Goal: Task Accomplishment & Management: Manage account settings

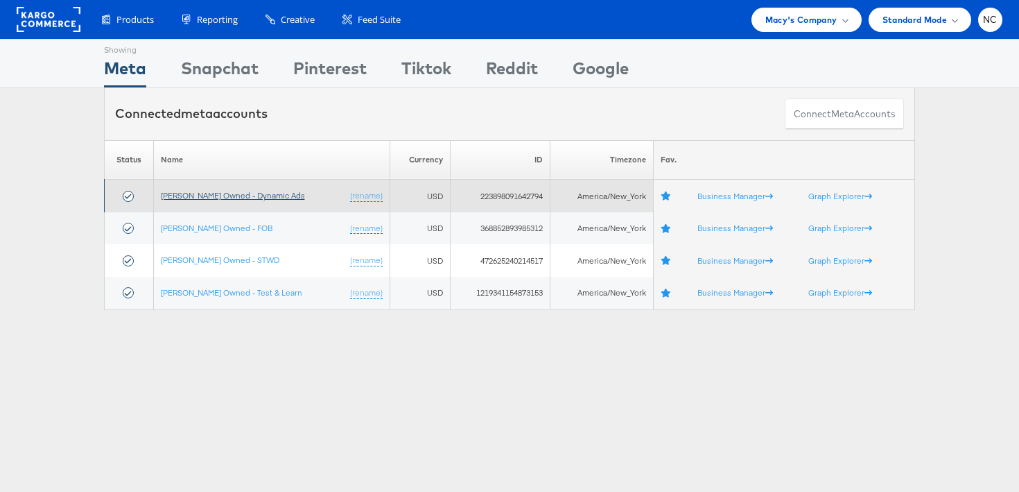
click at [261, 195] on link "[PERSON_NAME] Owned - Dynamic Ads" at bounding box center [233, 195] width 144 height 10
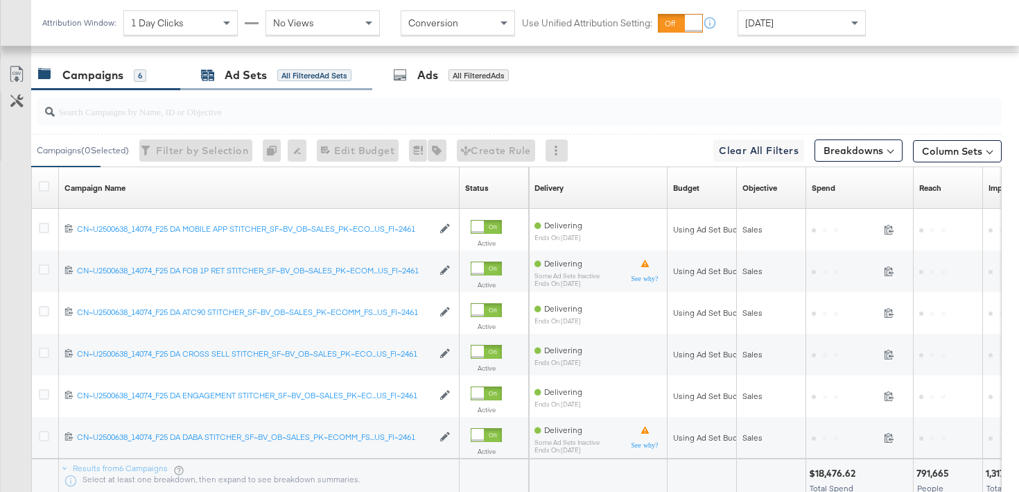
click at [264, 80] on div "Ad Sets" at bounding box center [246, 75] width 42 height 16
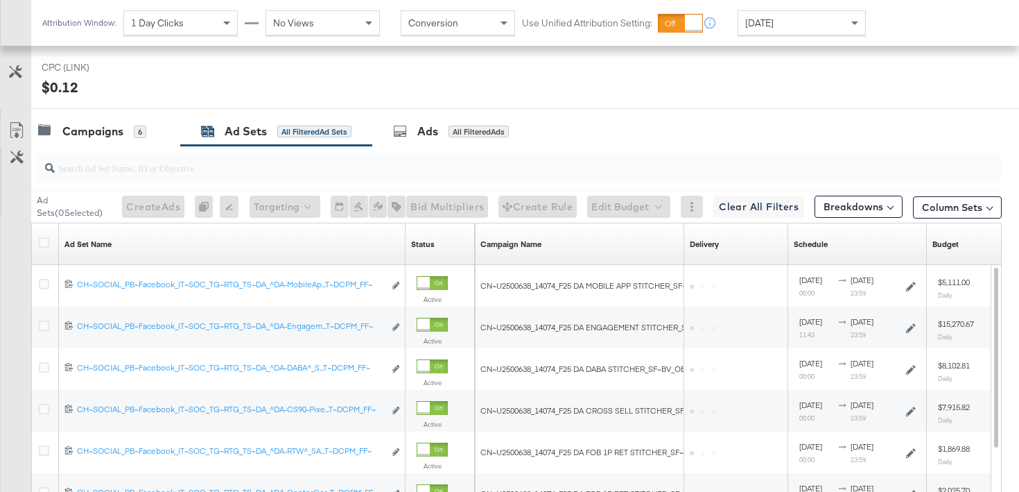
scroll to position [718, 0]
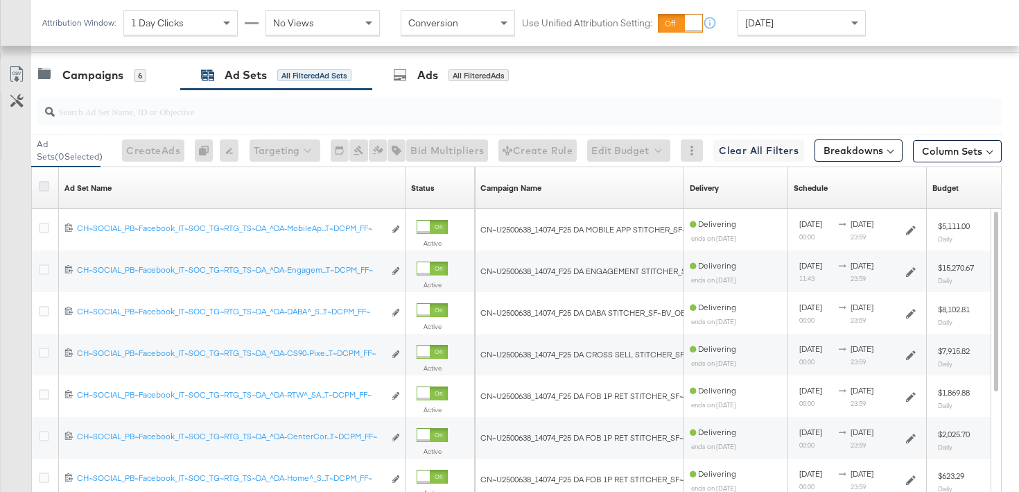
click at [44, 182] on icon at bounding box center [44, 186] width 10 height 10
click at [0, 0] on input "checkbox" at bounding box center [0, 0] width 0 height 0
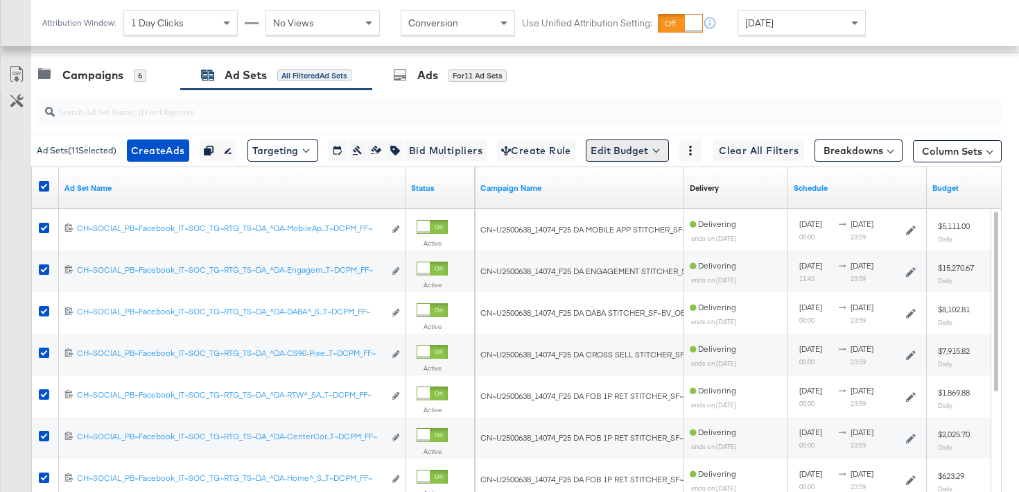
click at [642, 157] on button "Edit Budget" at bounding box center [627, 150] width 83 height 22
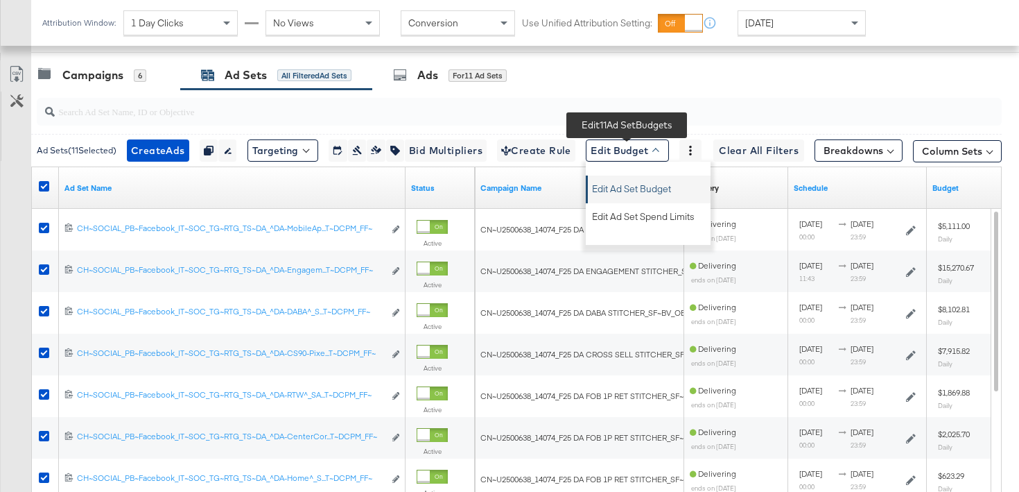
click at [639, 182] on span "Edit Ad Set Budget" at bounding box center [631, 187] width 79 height 18
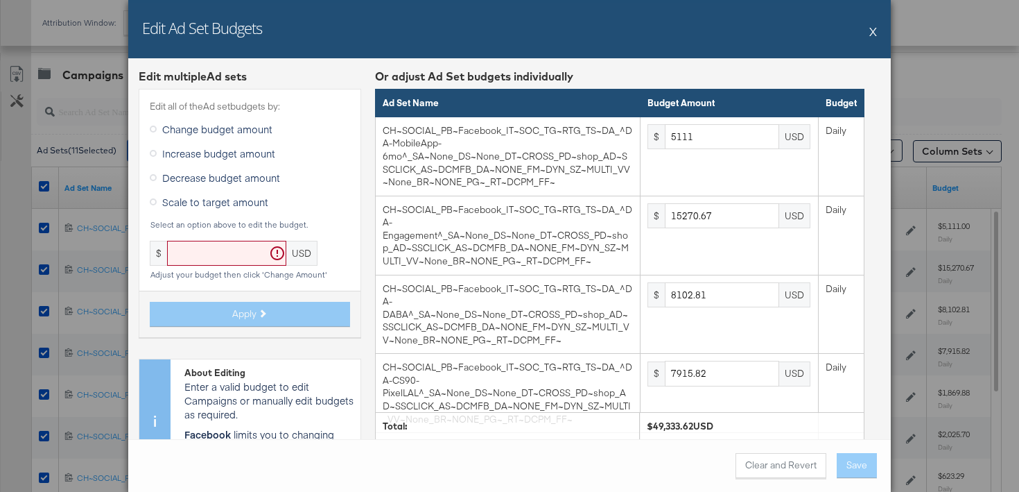
click at [216, 200] on span "Scale to target amount" at bounding box center [215, 202] width 106 height 14
click at [0, 0] on input "Scale to target amount" at bounding box center [0, 0] width 0 height 0
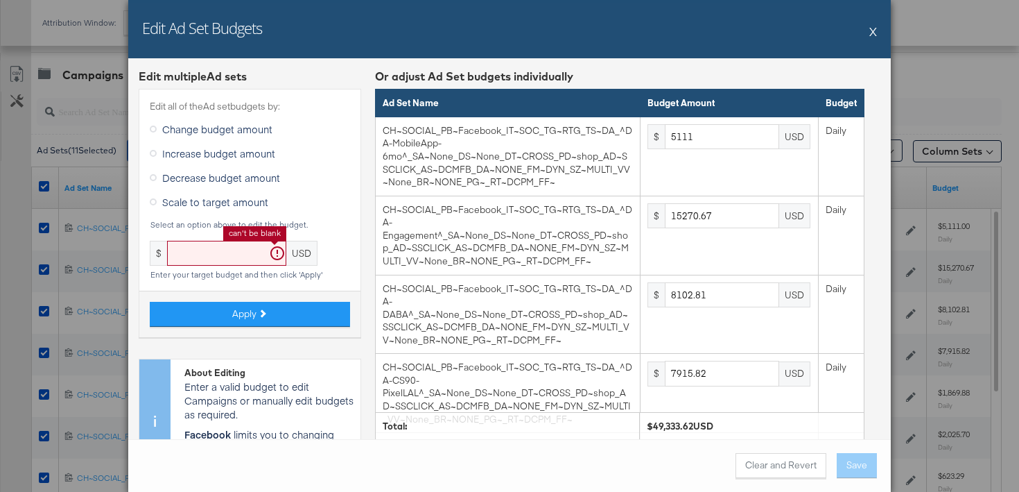
click at [222, 259] on input "text" at bounding box center [226, 254] width 119 height 26
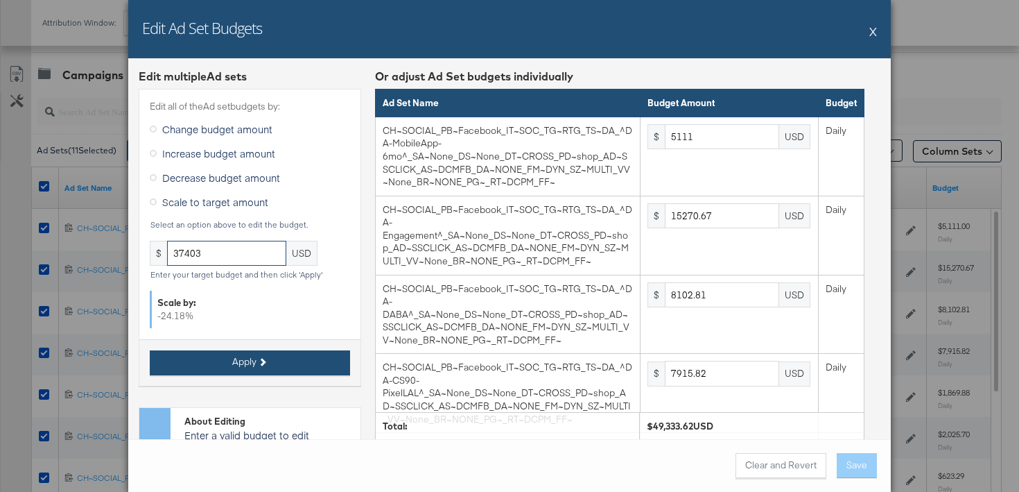
type input "37403"
click at [286, 359] on button "Apply" at bounding box center [250, 362] width 200 height 25
type input "3874.97"
type input "11577.68"
type input "6143.26"
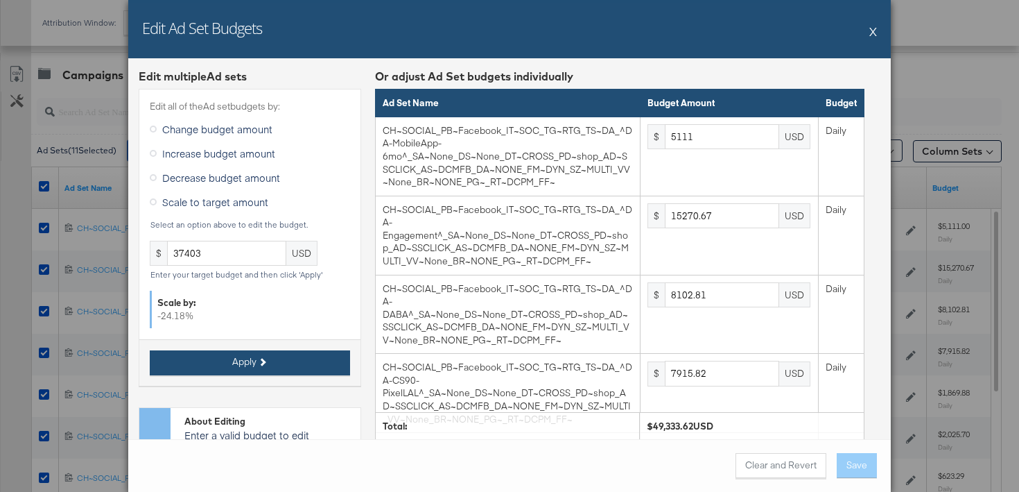
type input "6001.49"
type input "1417.67"
type input "1535.81"
type input "472.55"
type input "1890.23"
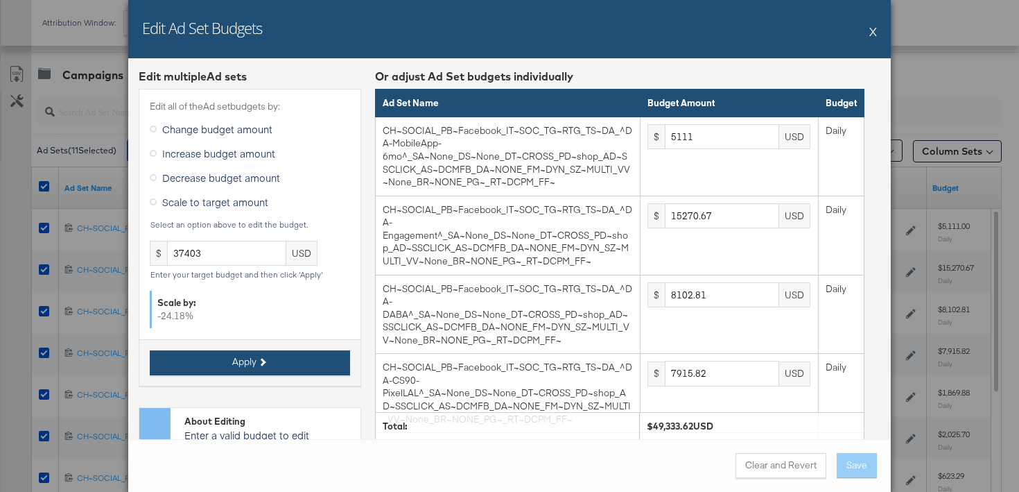
type input "472.55"
type input "3544.19"
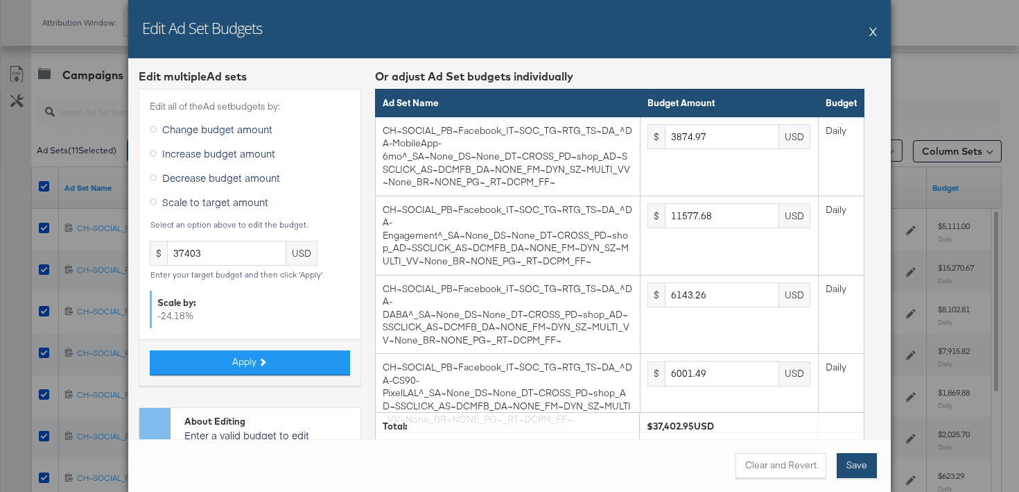
click at [856, 460] on button "Save" at bounding box center [857, 465] width 40 height 25
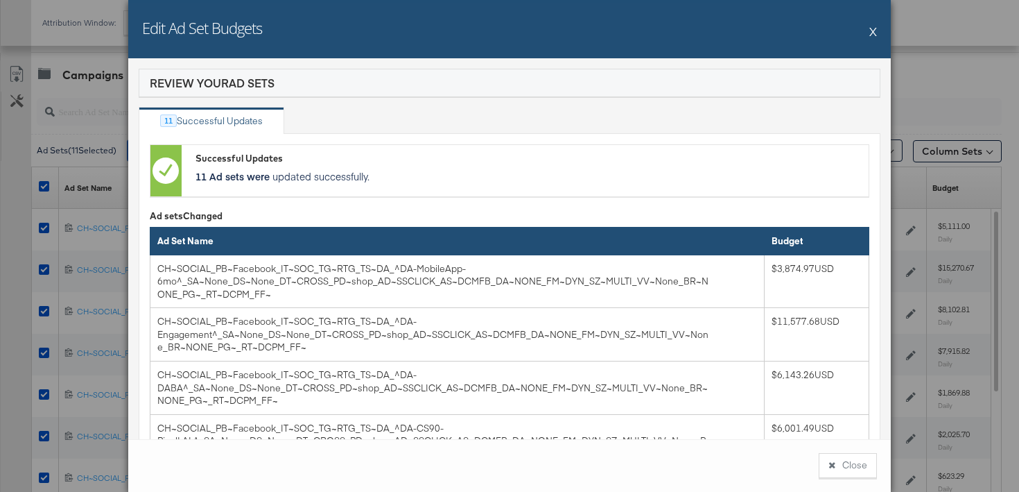
click at [856, 460] on button "Close" at bounding box center [848, 465] width 58 height 25
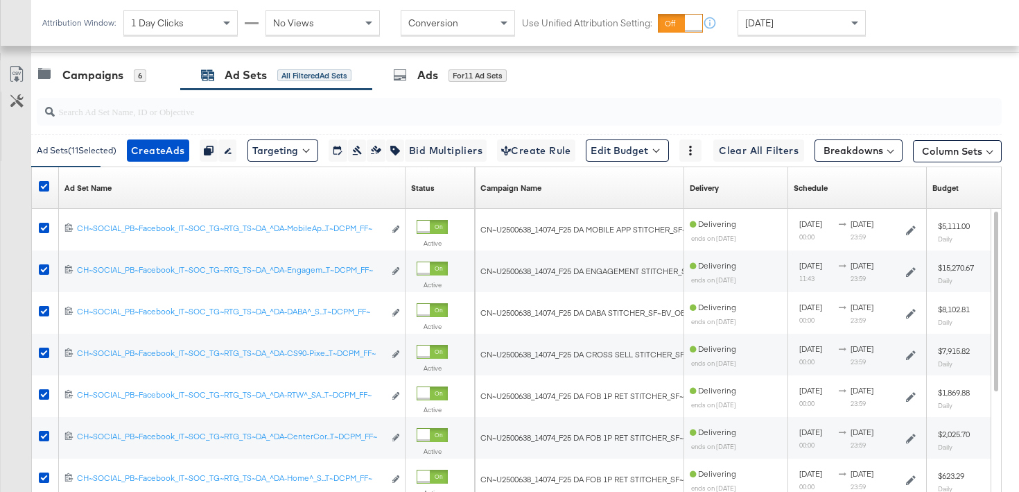
scroll to position [0, 0]
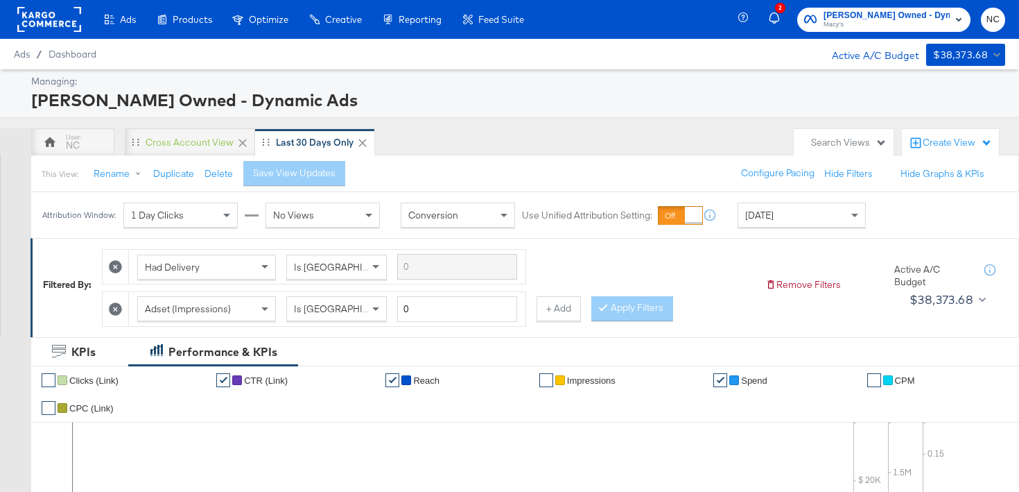
click at [885, 26] on span "Macy's" at bounding box center [887, 24] width 126 height 11
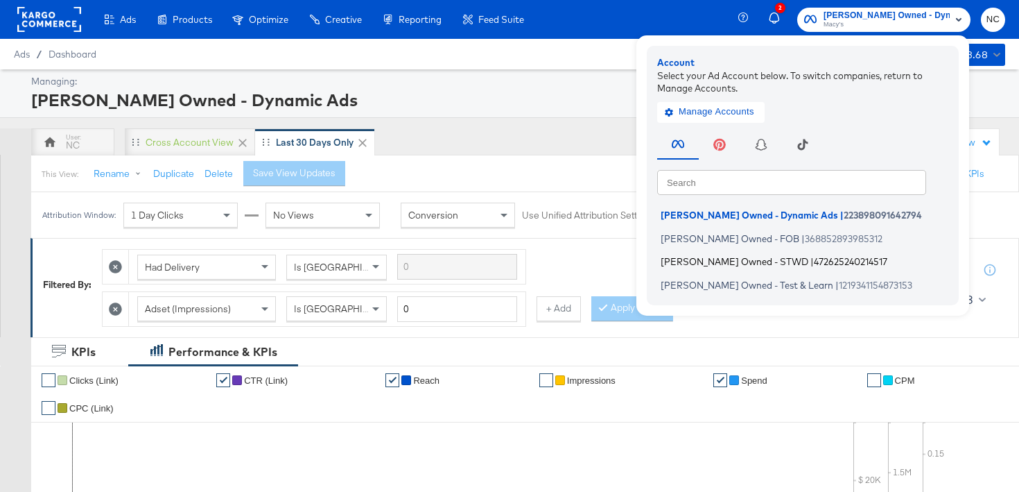
click at [814, 262] on span "472625240214517" at bounding box center [851, 261] width 74 height 11
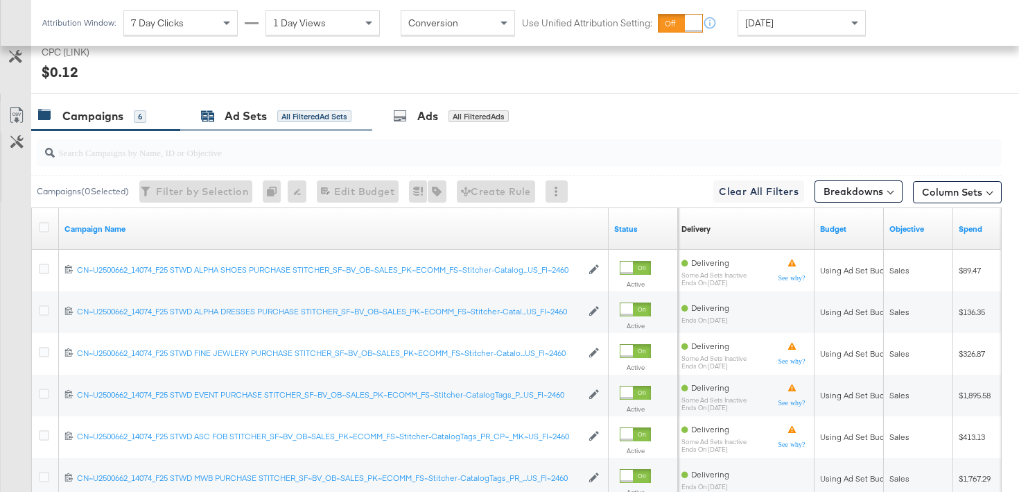
click at [210, 116] on g at bounding box center [208, 116] width 12 height 9
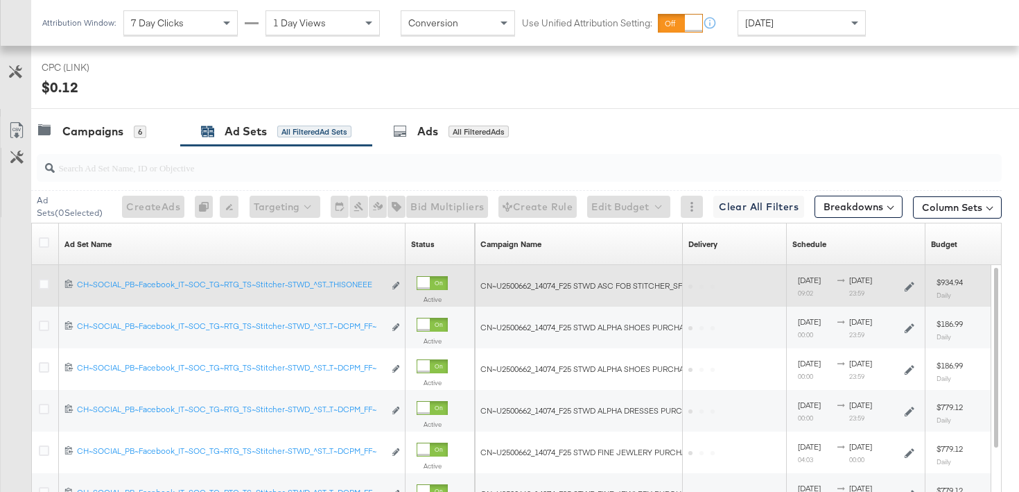
scroll to position [719, 0]
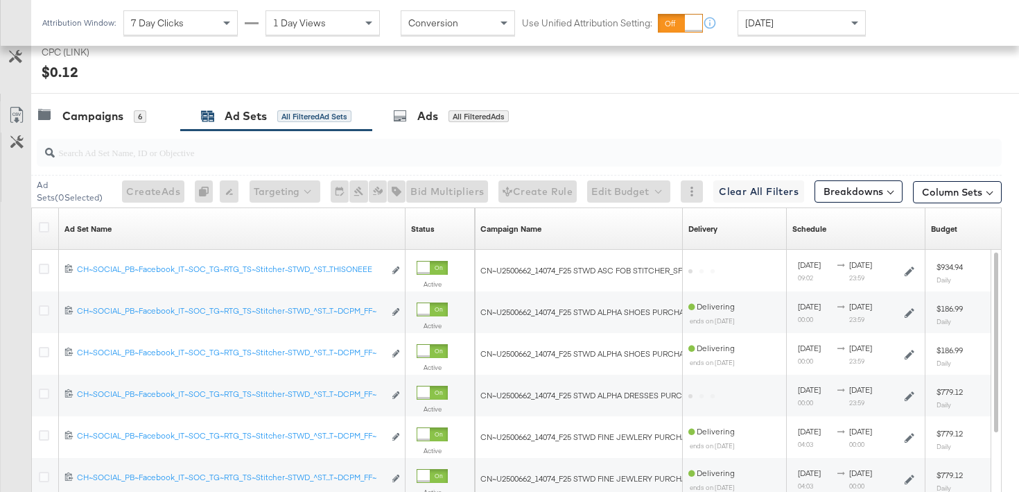
click at [48, 220] on div at bounding box center [46, 228] width 26 height 25
click at [46, 221] on div at bounding box center [46, 228] width 26 height 25
click at [46, 223] on icon at bounding box center [44, 227] width 10 height 10
click at [0, 0] on input "checkbox" at bounding box center [0, 0] width 0 height 0
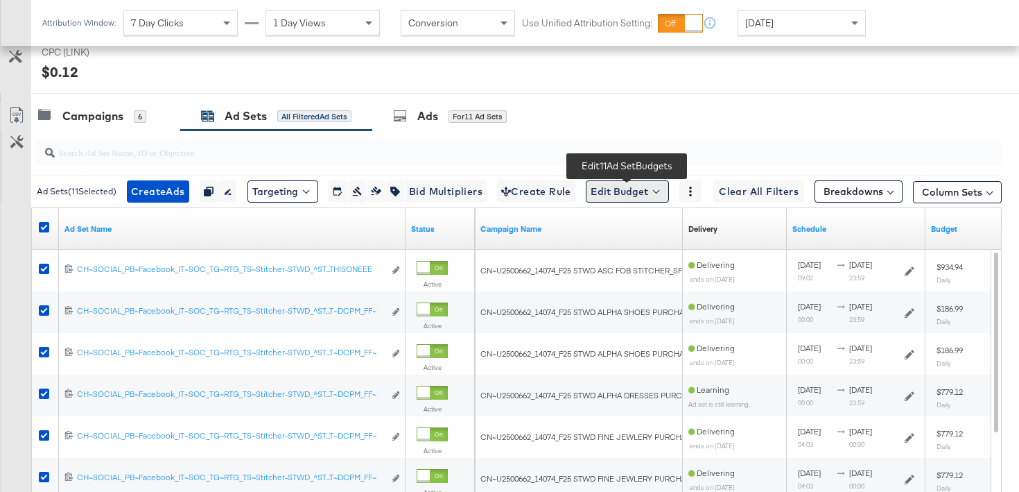
click at [616, 187] on button "Edit Budget" at bounding box center [627, 191] width 83 height 22
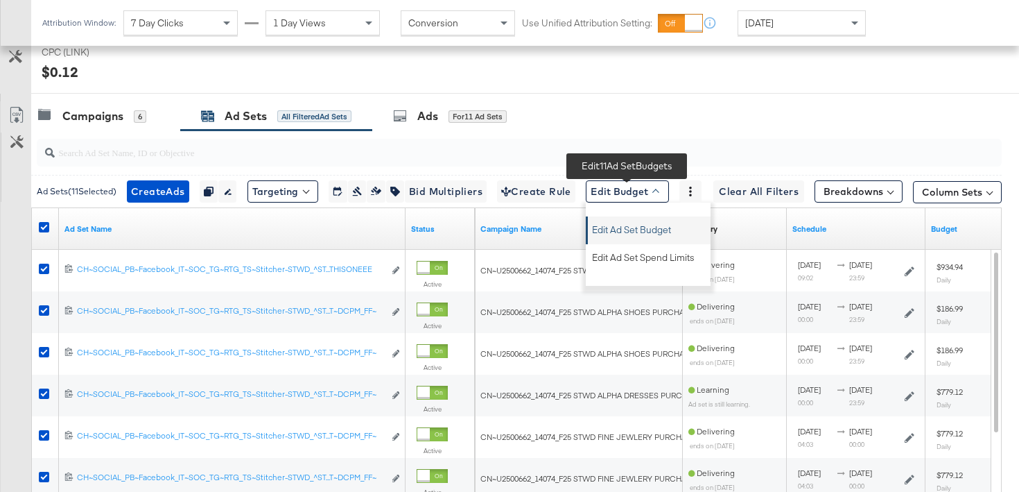
click at [619, 232] on span "Edit Ad Set Budget" at bounding box center [631, 227] width 79 height 18
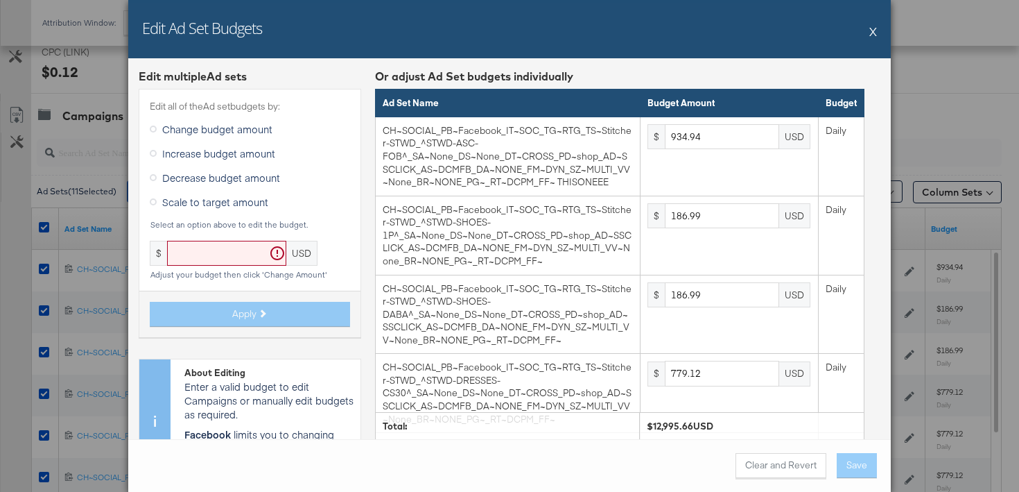
click at [238, 202] on span "Scale to target amount" at bounding box center [215, 202] width 106 height 14
click at [0, 0] on input "Scale to target amount" at bounding box center [0, 0] width 0 height 0
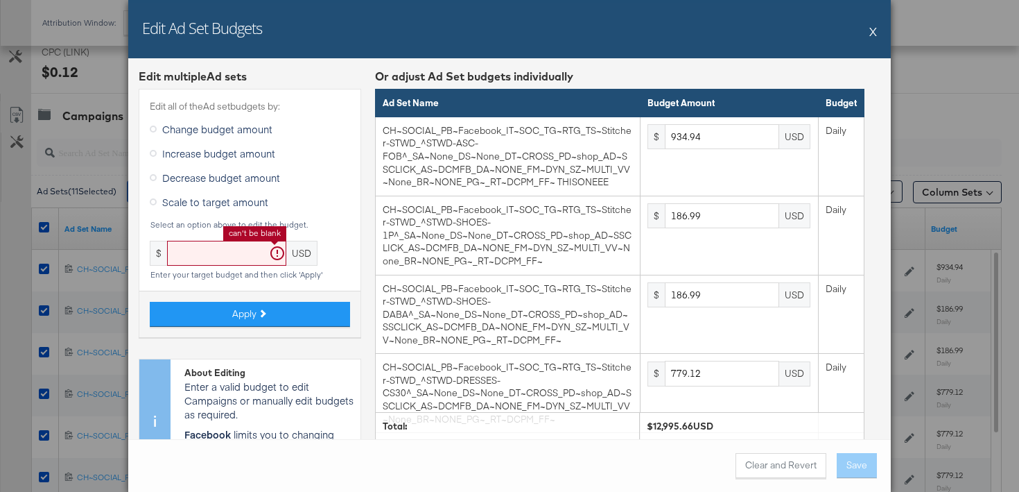
click at [231, 242] on input "text" at bounding box center [226, 254] width 119 height 26
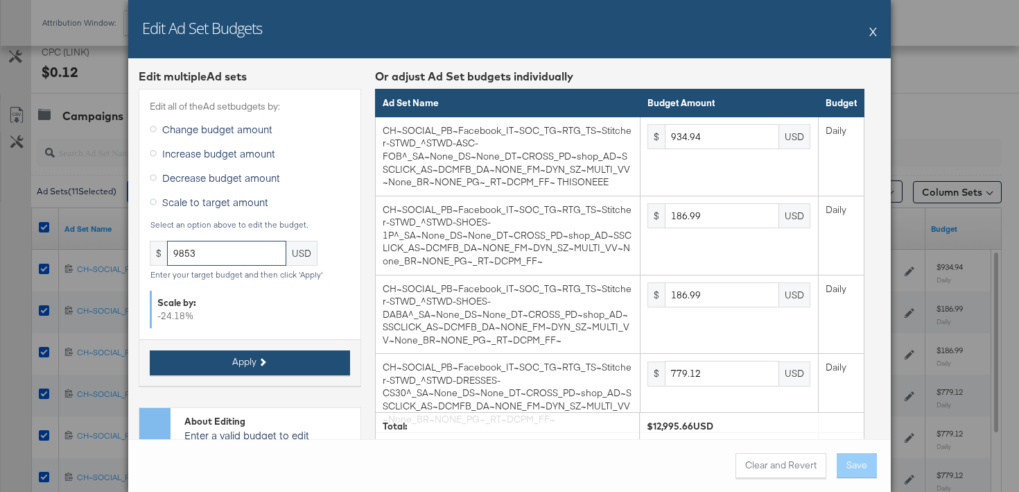
type input "9853"
click at [268, 364] on button "Apply" at bounding box center [250, 362] width 200 height 25
type input "708.84"
type input "141.77"
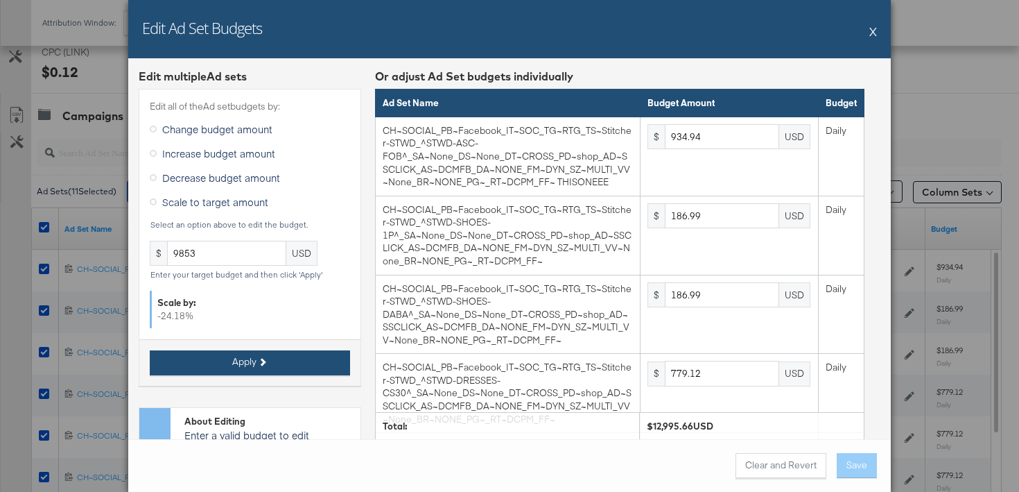
type input "590.71"
type input "2362.82"
type input "1417.69"
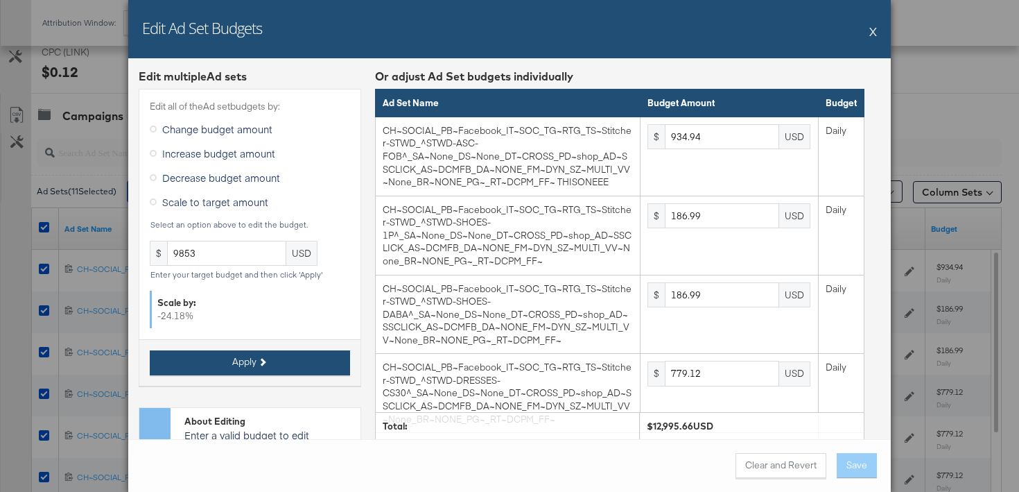
type input "1653.97"
type input "472.56"
type input "1181.41"
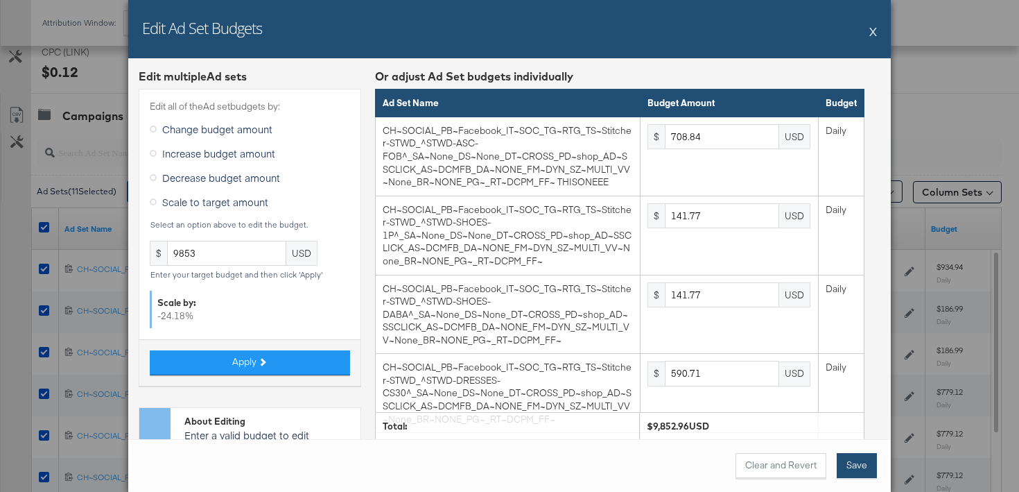
click at [848, 461] on button "Save" at bounding box center [857, 465] width 40 height 25
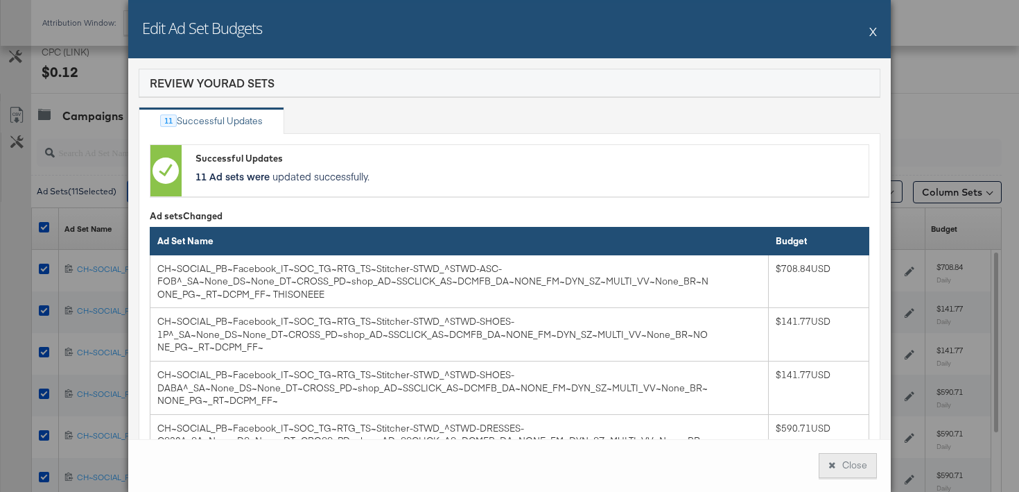
click at [856, 459] on button "Close" at bounding box center [848, 465] width 58 height 25
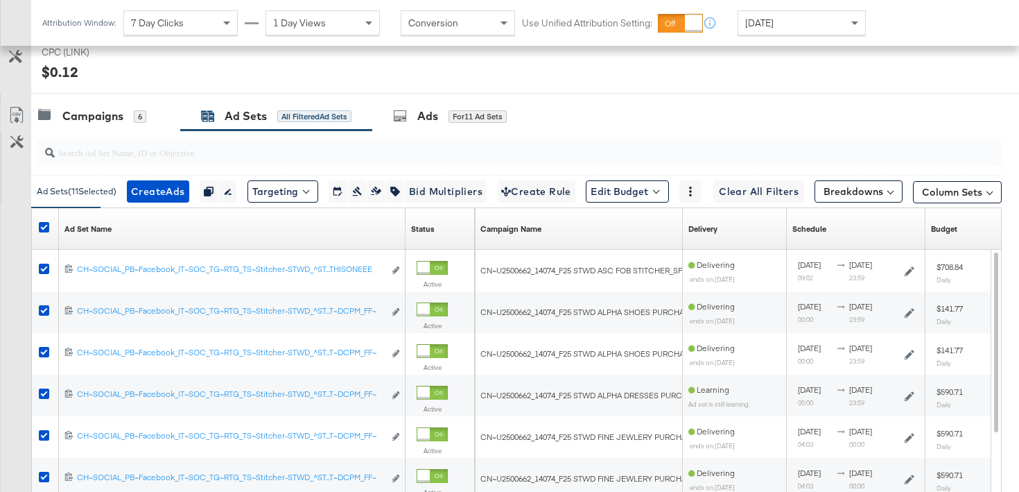
click at [37, 231] on div at bounding box center [46, 228] width 26 height 25
click at [42, 226] on icon at bounding box center [44, 227] width 10 height 10
click at [0, 0] on input "checkbox" at bounding box center [0, 0] width 0 height 0
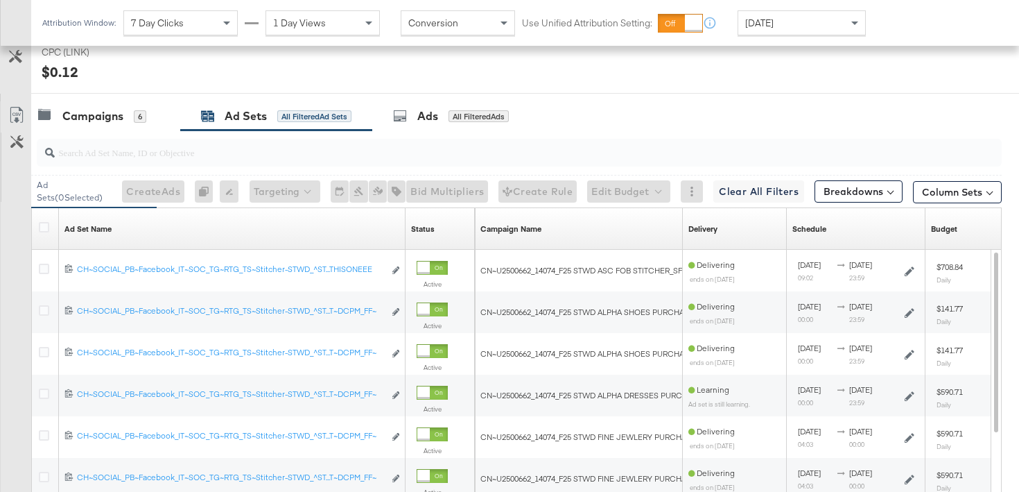
scroll to position [0, 0]
